Goal: Task Accomplishment & Management: Use online tool/utility

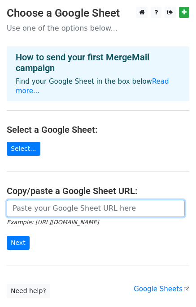
click at [49, 200] on input "url" at bounding box center [96, 208] width 178 height 17
paste input "https://docs.google.com/spreadsheets/d/1NDji7ARLd8L0-jwfeqOz_z2fLU4h3xHX2Mhuwl-…"
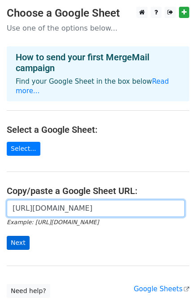
type input "https://docs.google.com/spreadsheets/d/1NDji7ARLd8L0-jwfeqOz_z2fLU4h3xHX2Mhuwl-…"
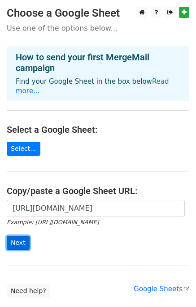
scroll to position [0, 0]
click at [10, 236] on input "Next" at bounding box center [18, 243] width 23 height 14
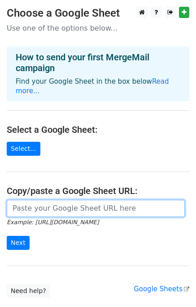
click at [49, 200] on input "url" at bounding box center [96, 208] width 178 height 17
type input "[URL][DOMAIN_NAME]"
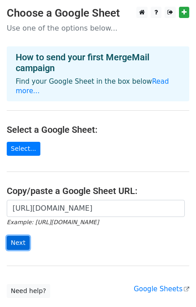
click at [17, 236] on input "Next" at bounding box center [18, 243] width 23 height 14
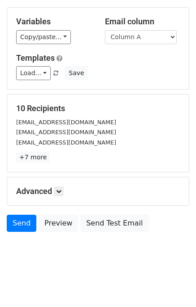
scroll to position [77, 0]
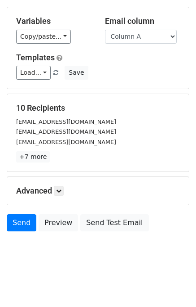
click at [55, 192] on h5 "Advanced" at bounding box center [98, 191] width 164 height 10
click at [56, 187] on link at bounding box center [59, 191] width 10 height 10
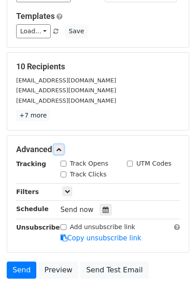
scroll to position [162, 0]
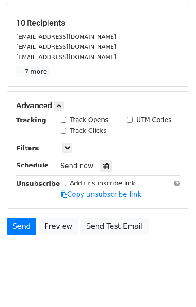
click at [65, 120] on input "Track Opens" at bounding box center [64, 120] width 6 height 6
checkbox input "true"
click at [65, 128] on input "Track Clicks" at bounding box center [64, 131] width 6 height 6
checkbox input "true"
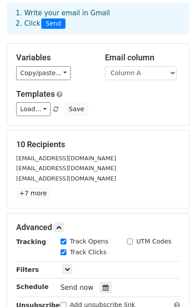
scroll to position [0, 0]
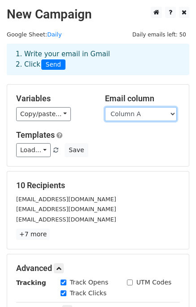
click at [154, 115] on select "Column A Column B Column C" at bounding box center [141, 114] width 72 height 14
click at [105, 107] on select "Column A Column B Column C" at bounding box center [141, 114] width 72 height 14
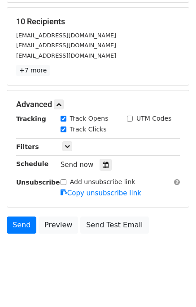
scroll to position [164, 0]
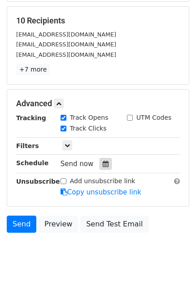
click at [103, 163] on icon at bounding box center [106, 163] width 6 height 6
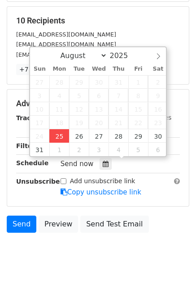
type input "2025-08-25 14:00"
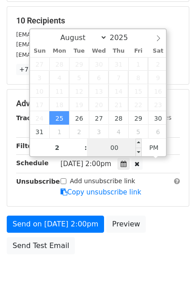
type input "02"
click at [111, 143] on input "00" at bounding box center [114, 147] width 55 height 18
type input "05"
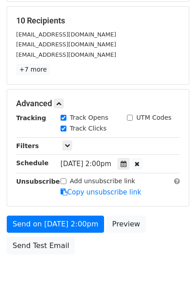
type input "2025-08-25 14:05"
click at [151, 253] on div "Send on Aug 25 at 2:00pm Preview Send Test Email" at bounding box center [98, 236] width 196 height 43
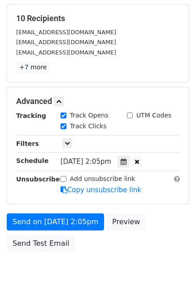
scroll to position [186, 0]
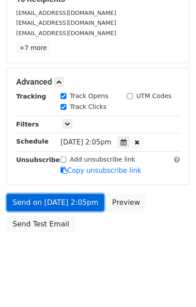
click at [51, 202] on link "Send on Aug 25 at 2:05pm" at bounding box center [56, 202] width 98 height 17
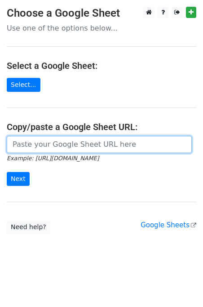
click at [49, 146] on input "url" at bounding box center [99, 144] width 185 height 17
type input "[URL][DOMAIN_NAME]"
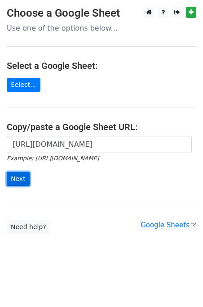
click at [20, 179] on input "Next" at bounding box center [18, 179] width 23 height 14
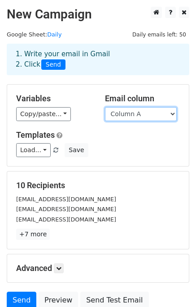
click at [160, 114] on select "Column A Column B Column C" at bounding box center [141, 114] width 72 height 14
select select "Column B"
click at [105, 107] on select "Column A Column B Column C" at bounding box center [141, 114] width 72 height 14
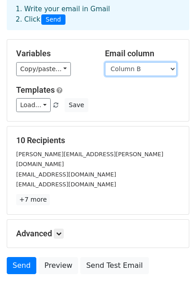
scroll to position [77, 0]
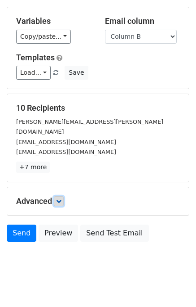
click at [64, 196] on link at bounding box center [59, 201] width 10 height 10
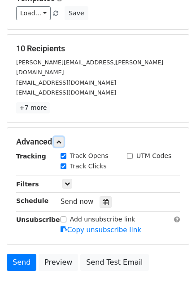
scroll to position [164, 0]
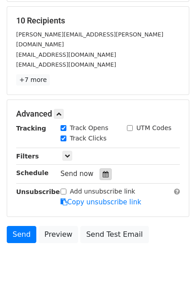
click at [103, 171] on icon at bounding box center [106, 174] width 6 height 6
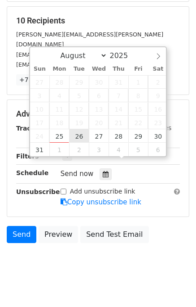
type input "2025-08-26 12:00"
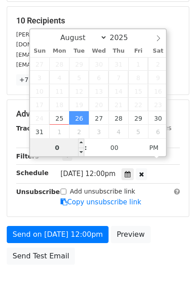
type input "02"
type input "2025-08-26 14:00"
click at [158, 258] on body "New Campaign Daily emails left: 50 Google Sheet: Daily 1. Write your email in G…" at bounding box center [98, 73] width 196 height 462
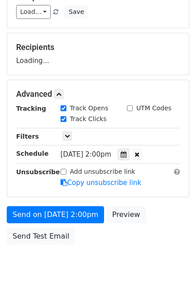
scroll to position [150, 0]
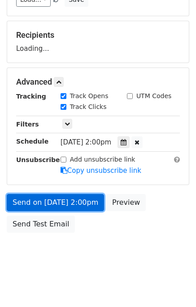
click at [67, 198] on link "Send on Aug 26 at 2:00pm" at bounding box center [56, 202] width 98 height 17
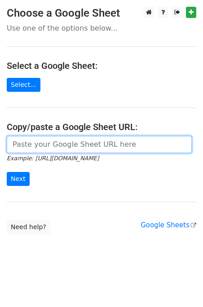
click at [63, 147] on input "url" at bounding box center [99, 144] width 185 height 17
type input "https://docs.google.com/spreadsheets/d/1NDji7ARLd8L0-jwfeqOz_z2fLU4h3xHX2Mhuwl-…"
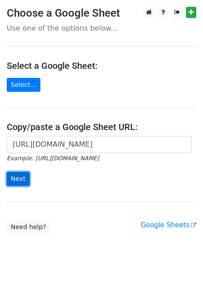
click at [16, 180] on input "Next" at bounding box center [18, 179] width 23 height 14
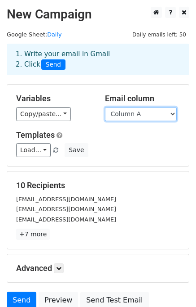
click at [128, 112] on select "Column A Column B Column C" at bounding box center [141, 114] width 72 height 14
select select "Column C"
click at [105, 107] on select "Column A Column B Column C" at bounding box center [141, 114] width 72 height 14
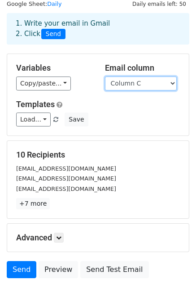
scroll to position [77, 0]
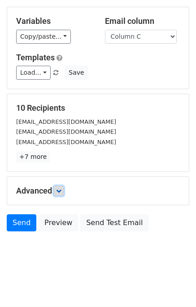
click at [60, 190] on icon at bounding box center [58, 190] width 5 height 5
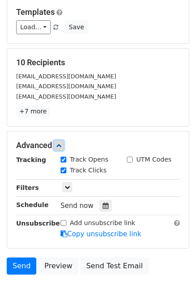
scroll to position [158, 0]
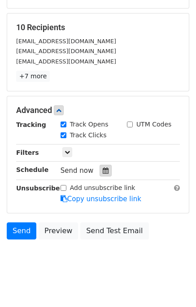
click at [103, 169] on icon at bounding box center [106, 170] width 6 height 6
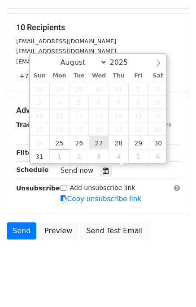
type input "2025-08-27 12:00"
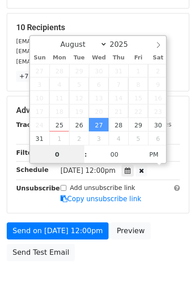
type input "03"
type input "2025-08-27 15:00"
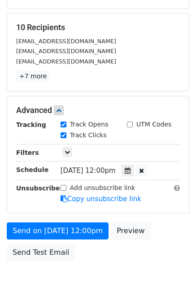
click at [178, 223] on div "Send on Aug 27 at 12:00pm Preview Send Test Email" at bounding box center [98, 243] width 196 height 43
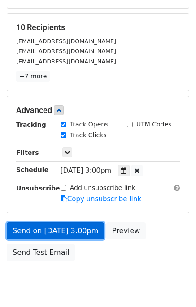
click at [70, 227] on link "Send on Aug 27 at 3:00pm" at bounding box center [56, 230] width 98 height 17
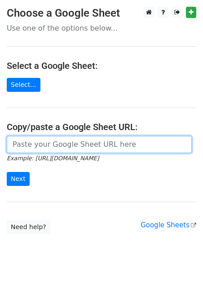
drag, startPoint x: 60, startPoint y: 144, endPoint x: 59, endPoint y: 151, distance: 6.8
click at [60, 144] on input "url" at bounding box center [99, 144] width 185 height 17
type input "[URL][DOMAIN_NAME]"
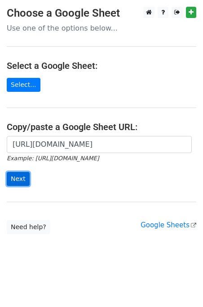
click at [19, 176] on input "Next" at bounding box center [18, 179] width 23 height 14
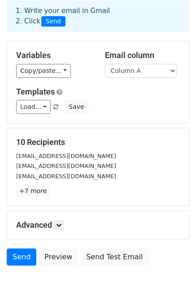
scroll to position [77, 0]
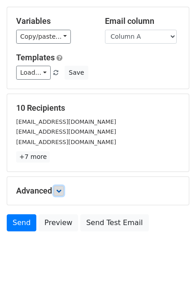
click at [59, 194] on link at bounding box center [59, 191] width 10 height 10
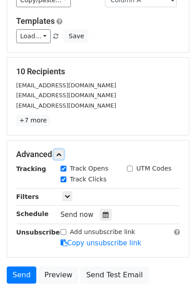
scroll to position [162, 0]
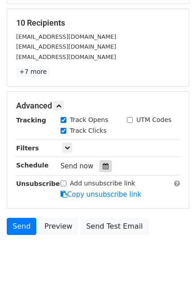
click at [103, 163] on icon at bounding box center [106, 166] width 6 height 6
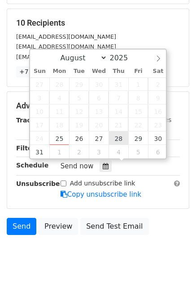
type input "2025-08-28 12:00"
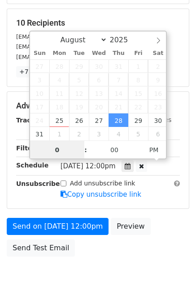
type input "04"
type input "2025-08-28 16:00"
click at [169, 236] on div "Send on Aug 28 at 12:00pm Preview Send Test Email" at bounding box center [98, 239] width 196 height 43
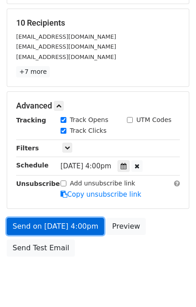
click at [72, 224] on link "Send on Aug 28 at 4:00pm" at bounding box center [56, 226] width 98 height 17
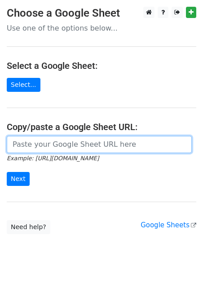
click at [55, 147] on input "url" at bounding box center [99, 144] width 185 height 17
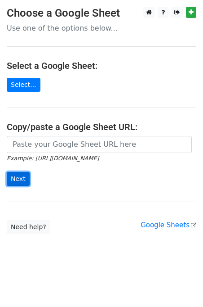
click at [23, 183] on input "Next" at bounding box center [18, 179] width 23 height 14
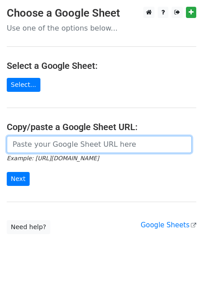
click at [48, 144] on input "url" at bounding box center [99, 144] width 185 height 17
type input "[URL][DOMAIN_NAME]"
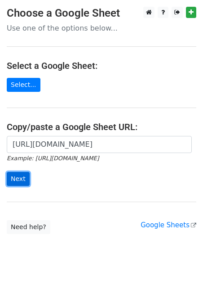
click at [13, 181] on input "Next" at bounding box center [18, 179] width 23 height 14
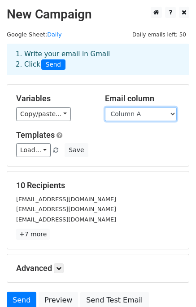
click at [155, 112] on select "Column A Column B Column C" at bounding box center [141, 114] width 72 height 14
select select "Column B"
click at [105, 107] on select "Column A Column B Column C" at bounding box center [141, 114] width 72 height 14
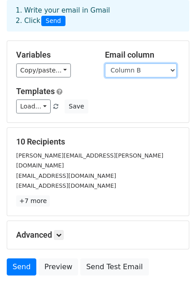
scroll to position [77, 0]
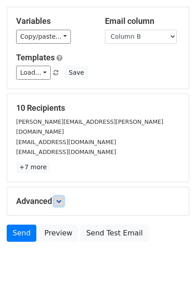
click at [60, 196] on link at bounding box center [59, 201] width 10 height 10
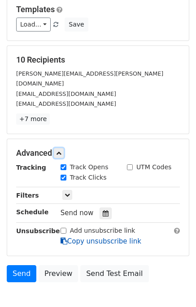
scroll to position [164, 0]
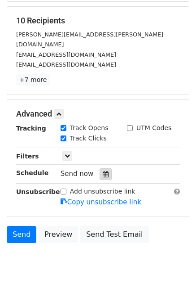
click at [103, 171] on icon at bounding box center [106, 174] width 6 height 6
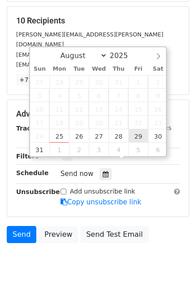
type input "2025-08-29 12:00"
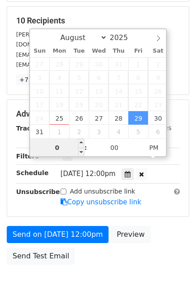
type input "05"
type input "2025-08-29 17:00"
click at [156, 226] on div "Send on Aug 29 at 12:00pm Preview Send Test Email" at bounding box center [98, 247] width 196 height 43
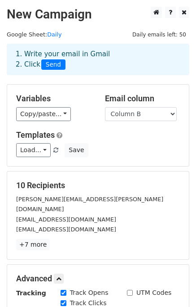
scroll to position [180, 0]
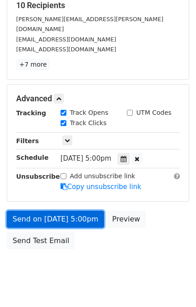
click at [77, 210] on link "Send on Aug 29 at 5:00pm" at bounding box center [56, 218] width 98 height 17
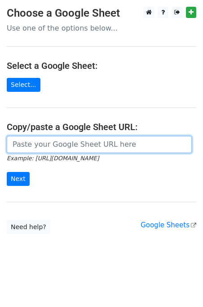
click at [70, 145] on input "url" at bounding box center [99, 144] width 185 height 17
type input "[URL][DOMAIN_NAME]"
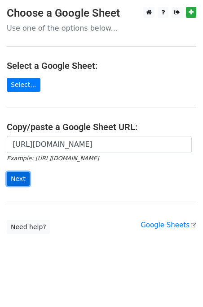
click at [20, 176] on input "Next" at bounding box center [18, 179] width 23 height 14
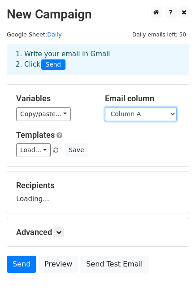
click at [157, 117] on select "Column A Column B Column C" at bounding box center [141, 114] width 72 height 14
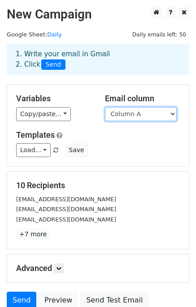
click at [145, 114] on select "Column A Column B Column C" at bounding box center [141, 114] width 72 height 14
select select "Column C"
click at [105, 107] on select "Column A Column B Column C" at bounding box center [141, 114] width 72 height 14
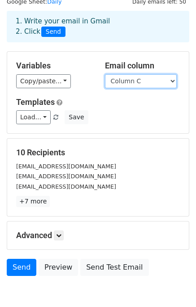
scroll to position [77, 0]
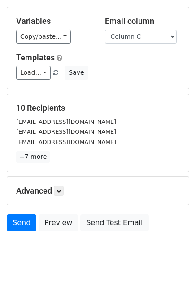
click at [59, 184] on div "Advanced Tracking Track Opens UTM Codes Track Clicks Filters Only include sprea…" at bounding box center [98, 191] width 182 height 28
click at [59, 188] on icon at bounding box center [58, 190] width 5 height 5
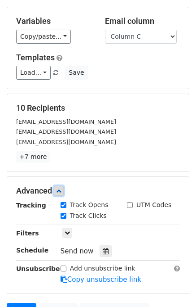
scroll to position [164, 0]
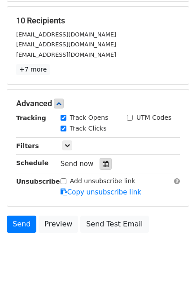
click at [103, 160] on icon at bounding box center [106, 163] width 6 height 6
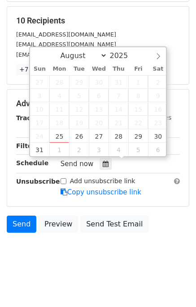
click at [167, 133] on div "August September October November December 2025 Sun Mon Tue Wed Thu Fri Sat 27 …" at bounding box center [98, 101] width 138 height 111
type input "2025-08-30 12:00"
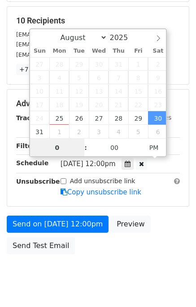
type input "06"
type input "2025-08-30 18:00"
click at [166, 222] on div "Send on Aug 30 at 12:00pm Preview Send Test Email" at bounding box center [98, 236] width 196 height 43
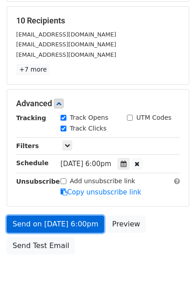
click at [71, 222] on link "Send on Aug 30 at 6:00pm" at bounding box center [56, 223] width 98 height 17
